Goal: Find specific page/section: Find specific page/section

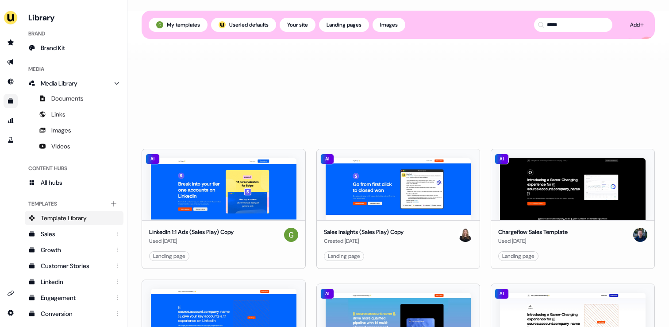
scroll to position [374, 0]
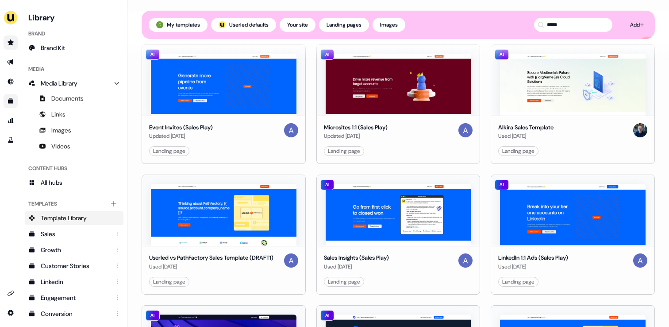
click at [6, 38] on link "Go to prospects" at bounding box center [11, 42] width 14 height 14
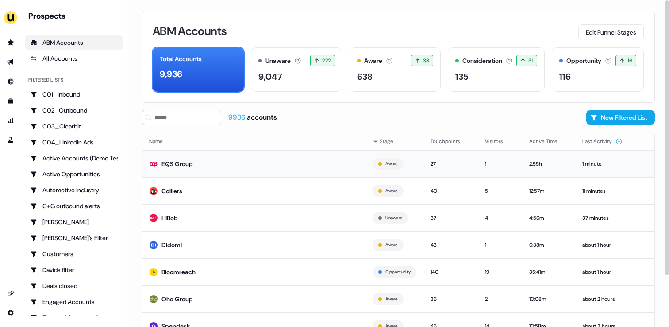
click at [170, 165] on div "EQS Group" at bounding box center [177, 163] width 31 height 9
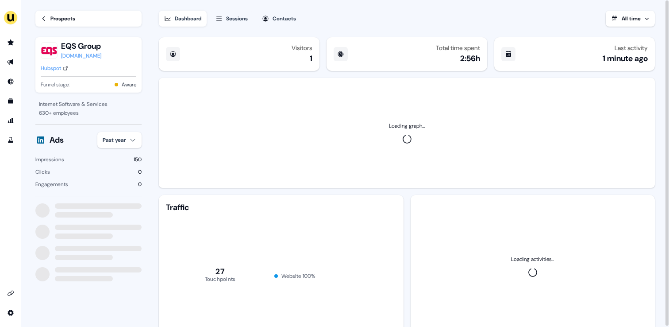
click at [224, 16] on button "Sessions" at bounding box center [231, 19] width 43 height 16
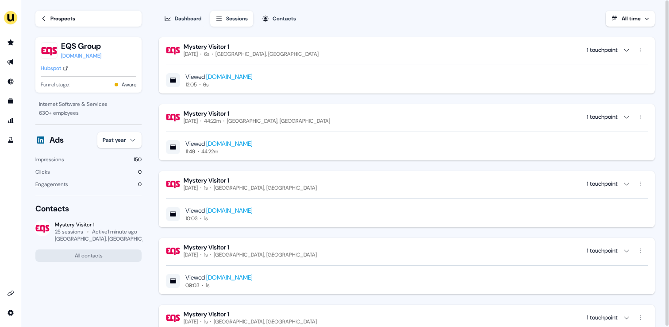
click at [58, 15] on div "Prospects" at bounding box center [62, 18] width 25 height 9
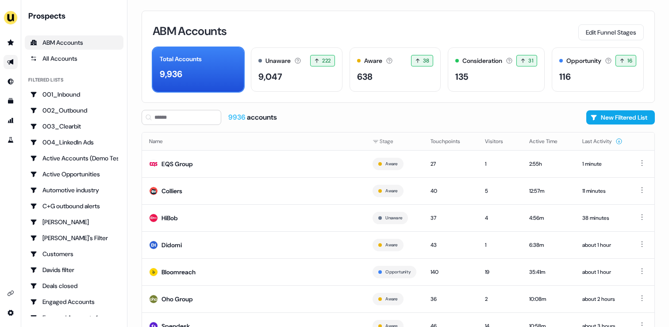
click at [6, 56] on link "Go to outbound experience" at bounding box center [11, 62] width 14 height 14
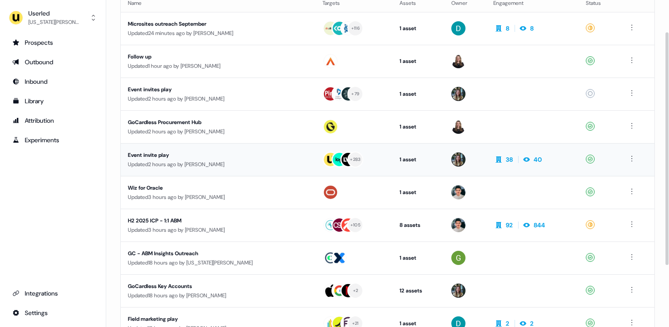
scroll to position [76, 0]
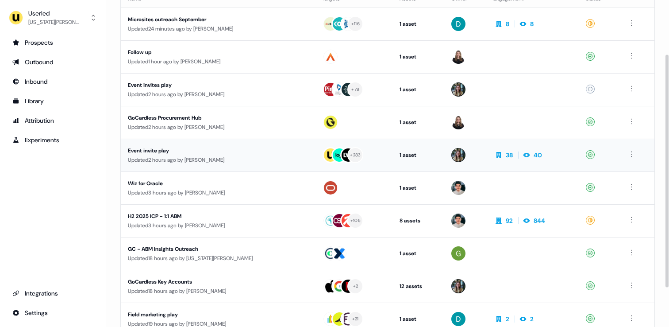
click at [176, 162] on div "Updated 2 hours ago by [PERSON_NAME]" at bounding box center [218, 159] width 181 height 9
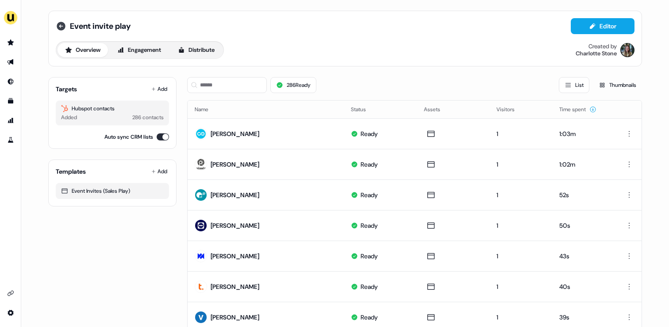
click at [60, 26] on icon at bounding box center [61, 26] width 11 height 11
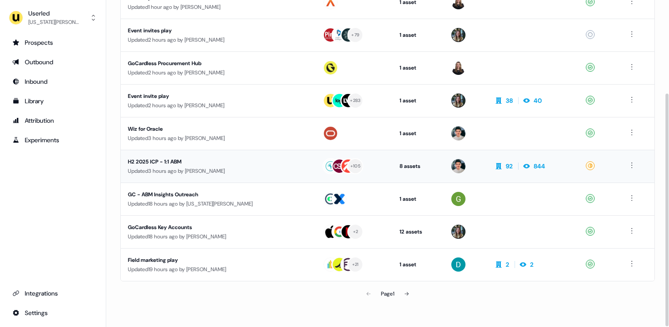
scroll to position [130, 0]
click at [407, 299] on button at bounding box center [407, 294] width 18 height 18
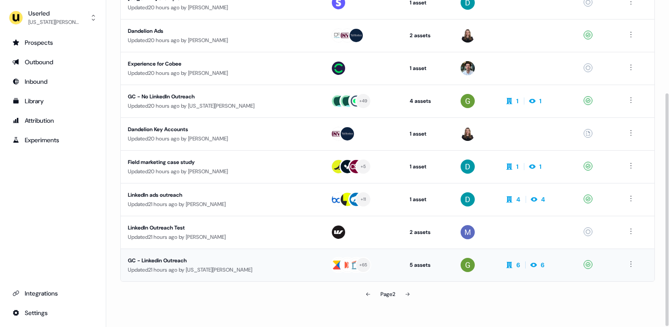
click at [205, 276] on td "GC - Linkedin Outreach Updated 21 hours ago by [US_STATE][PERSON_NAME]" at bounding box center [222, 264] width 203 height 33
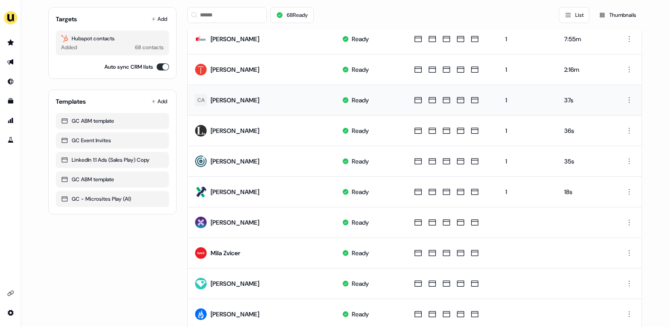
scroll to position [97, 0]
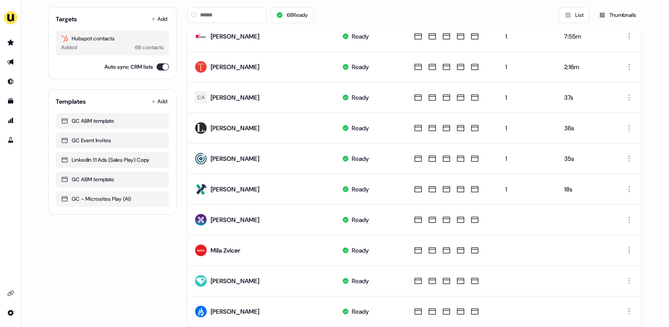
click at [90, 89] on div "Templates Add GC ABM template GC Event Invites LinkedIn 1:1 Ads (Sales Play) Co…" at bounding box center [112, 151] width 128 height 125
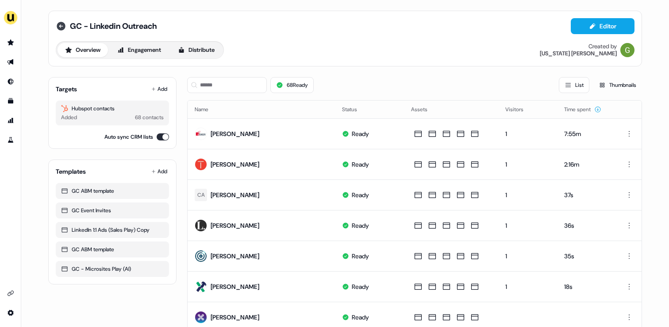
click at [57, 27] on icon at bounding box center [61, 26] width 9 height 9
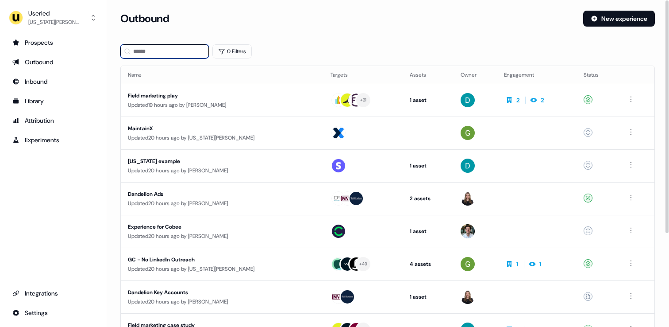
click at [150, 54] on input at bounding box center [164, 51] width 89 height 14
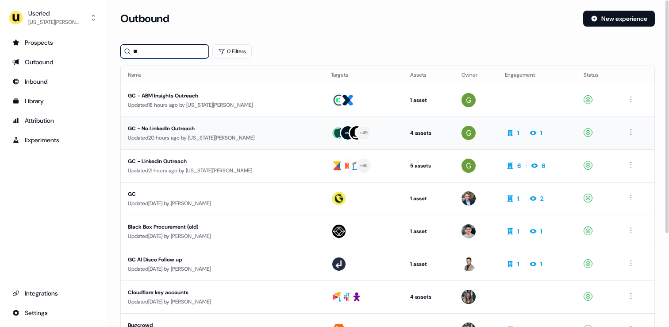
type input "**"
click at [166, 127] on div "GC - No LinkedIn Outreach" at bounding box center [211, 128] width 167 height 9
